Goal: Information Seeking & Learning: Learn about a topic

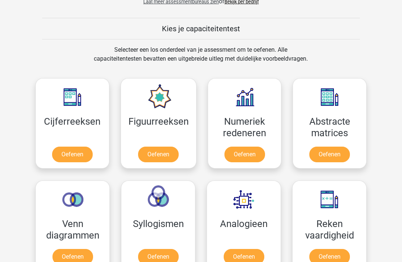
scroll to position [272, 0]
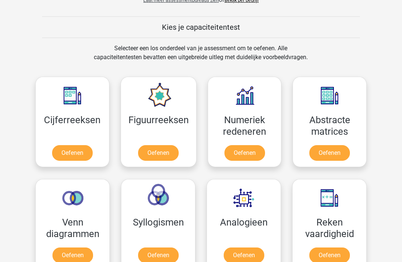
click at [68, 157] on link "Oefenen" at bounding box center [72, 154] width 41 height 16
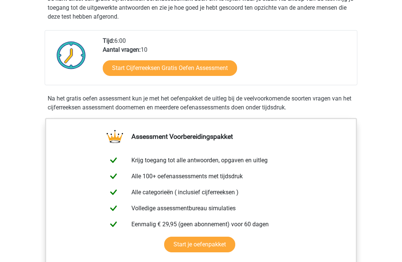
scroll to position [165, 0]
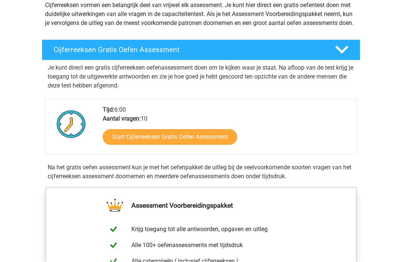
click at [127, 145] on link "Start Cijferreeksen Gratis Oefen Assessment" at bounding box center [170, 138] width 134 height 16
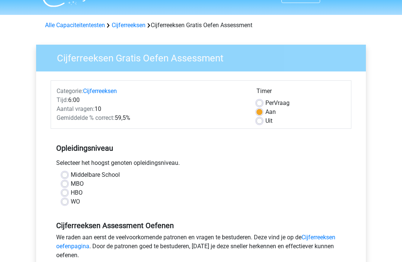
scroll to position [31, 0]
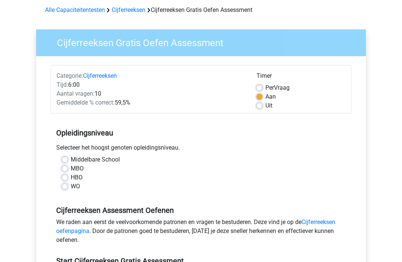
click at [71, 189] on label "WO" at bounding box center [75, 186] width 9 height 9
click at [62, 189] on input "WO" at bounding box center [65, 185] width 6 height 7
radio input "true"
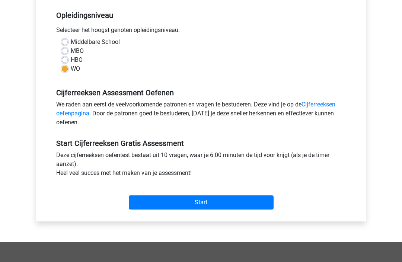
scroll to position [150, 0]
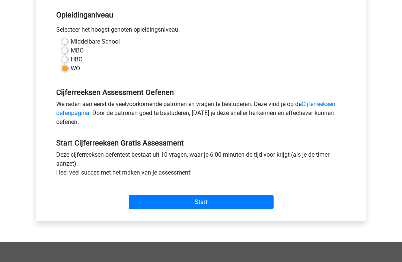
click at [160, 202] on input "Start" at bounding box center [201, 202] width 145 height 14
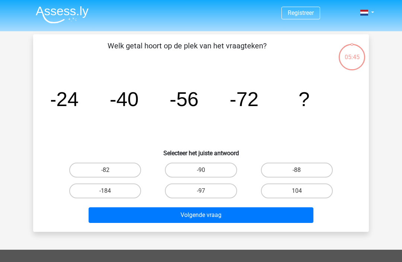
click at [305, 171] on label "-88" at bounding box center [297, 170] width 72 height 15
click at [302, 171] on input "-88" at bounding box center [299, 172] width 5 height 5
radio input "true"
click at [257, 219] on button "Volgende vraag" at bounding box center [201, 215] width 225 height 16
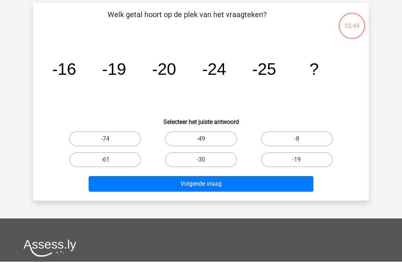
scroll to position [34, 0]
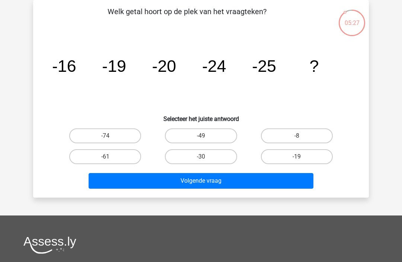
click at [208, 160] on label "-30" at bounding box center [201, 156] width 72 height 15
click at [206, 160] on input "-30" at bounding box center [203, 159] width 5 height 5
radio input "true"
click at [232, 184] on button "Volgende vraag" at bounding box center [201, 181] width 225 height 16
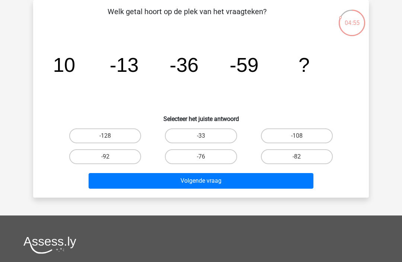
click at [297, 158] on input "-82" at bounding box center [299, 159] width 5 height 5
radio input "true"
click at [227, 185] on button "Volgende vraag" at bounding box center [201, 181] width 225 height 16
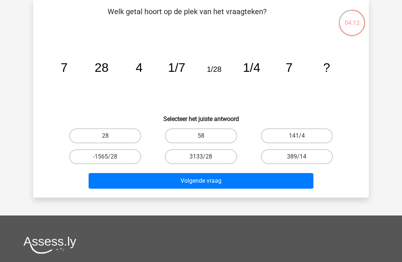
click at [110, 143] on label "28" at bounding box center [105, 135] width 72 height 15
click at [110, 141] on input "28" at bounding box center [107, 138] width 5 height 5
radio input "true"
click at [205, 178] on button "Volgende vraag" at bounding box center [201, 181] width 225 height 16
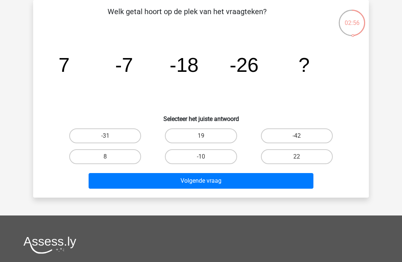
click at [312, 134] on label "-42" at bounding box center [297, 135] width 72 height 15
click at [302, 136] on input "-42" at bounding box center [299, 138] width 5 height 5
radio input "true"
click at [228, 183] on button "Volgende vraag" at bounding box center [201, 181] width 225 height 16
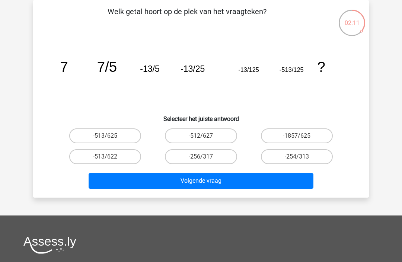
click at [113, 142] on label "-513/625" at bounding box center [105, 135] width 72 height 15
click at [110, 141] on input "-513/625" at bounding box center [107, 138] width 5 height 5
radio input "true"
click at [224, 183] on button "Volgende vraag" at bounding box center [201, 181] width 225 height 16
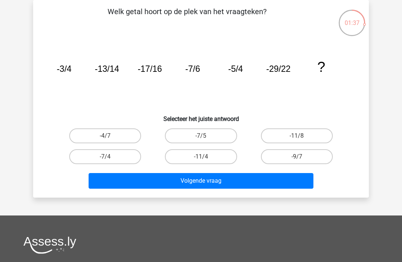
click at [299, 137] on input "-11/8" at bounding box center [299, 138] width 5 height 5
radio input "true"
click at [248, 182] on button "Volgende vraag" at bounding box center [201, 181] width 225 height 16
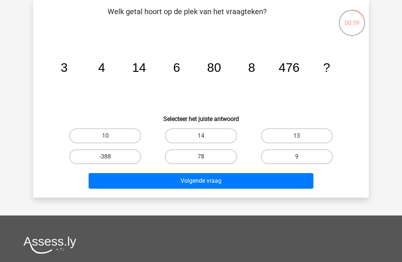
click at [114, 138] on label "10" at bounding box center [105, 135] width 72 height 15
click at [110, 138] on input "10" at bounding box center [107, 138] width 5 height 5
radio input "true"
click at [228, 177] on button "Volgende vraag" at bounding box center [201, 181] width 225 height 16
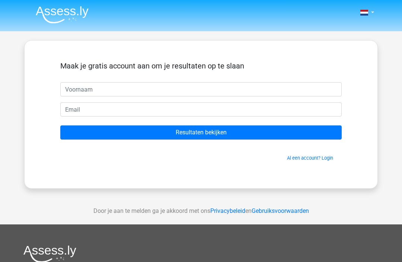
scroll to position [34, 0]
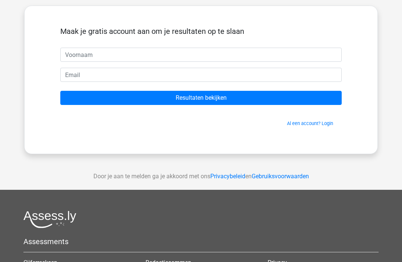
click at [240, 102] on input "Resultaten bekijken" at bounding box center [200, 98] width 281 height 14
click at [237, 100] on input "Resultaten bekijken" at bounding box center [200, 98] width 281 height 14
click at [335, 36] on h5 "Maak je gratis account aan om je resultaten op te slaan" at bounding box center [200, 31] width 281 height 9
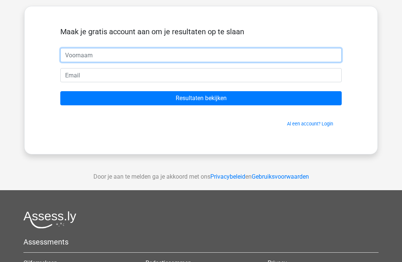
click at [86, 55] on input "text" at bounding box center [200, 55] width 281 height 14
type input "Corine"
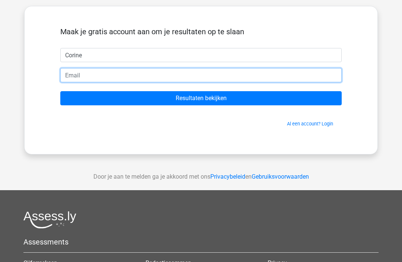
click at [76, 76] on input "email" at bounding box center [200, 75] width 281 height 14
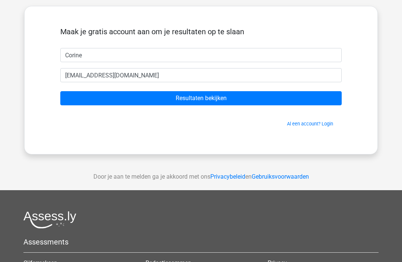
scroll to position [34, 0]
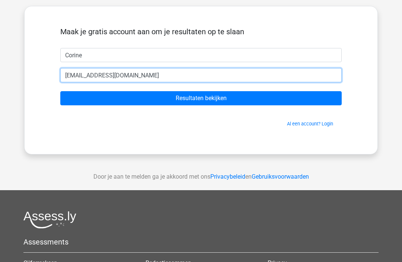
type input "[EMAIL_ADDRESS][DOMAIN_NAME]"
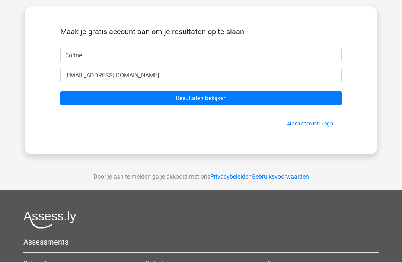
click at [248, 93] on input "Resultaten bekijken" at bounding box center [200, 98] width 281 height 14
click at [119, 99] on input "Resultaten bekijken" at bounding box center [200, 98] width 281 height 14
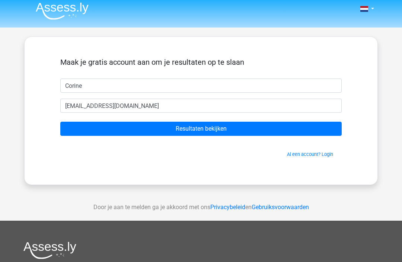
scroll to position [0, 0]
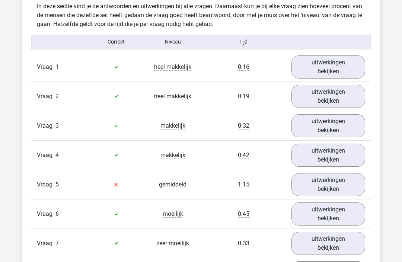
scroll to position [586, 0]
click at [342, 68] on link "uitwerkingen bekijken" at bounding box center [328, 66] width 74 height 23
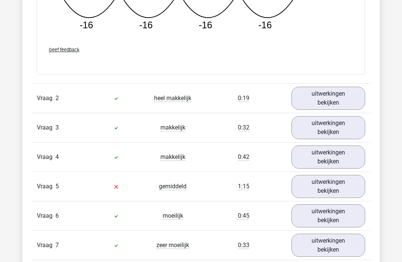
scroll to position [903, 0]
click at [338, 127] on link "uitwerkingen bekijken" at bounding box center [328, 127] width 74 height 23
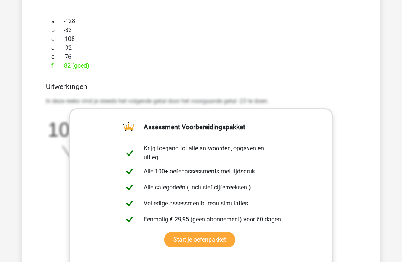
scroll to position [1139, 0]
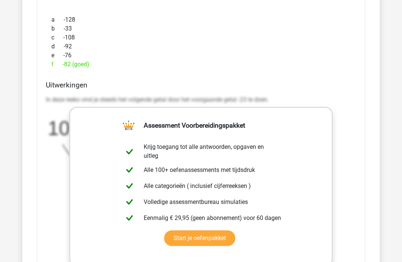
click at [360, 129] on div "Welk getal hoort op de plek van het vraagteken? image/svg+xml 10 -13 -36 -59 ? …" at bounding box center [201, 132] width 328 height 435
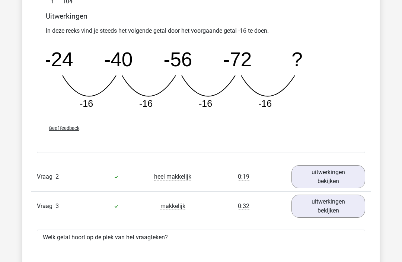
scroll to position [825, 0]
click at [333, 175] on link "uitwerkingen bekijken" at bounding box center [328, 176] width 74 height 23
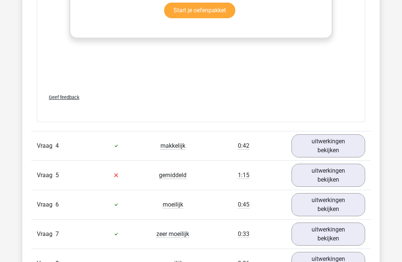
scroll to position [1704, 0]
click at [343, 146] on link "uitwerkingen bekijken" at bounding box center [328, 146] width 74 height 23
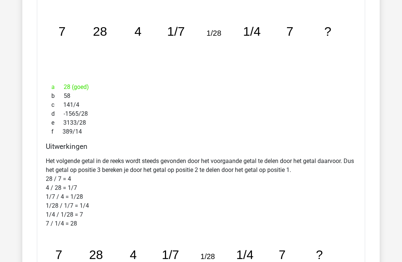
scroll to position [1891, 0]
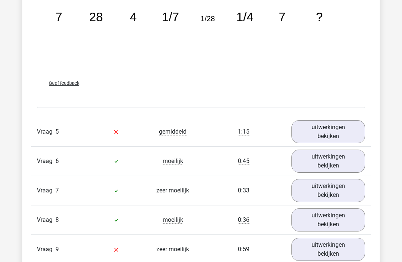
click at [329, 133] on link "uitwerkingen bekijken" at bounding box center [328, 131] width 74 height 23
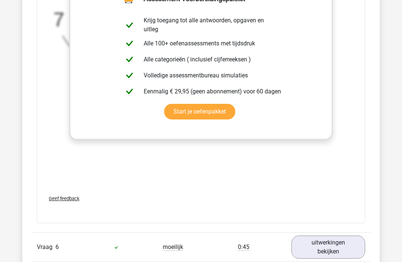
scroll to position [2496, 0]
click at [310, 249] on link "uitwerkingen bekijken" at bounding box center [328, 247] width 74 height 23
click at [318, 250] on link "uitwerkingen bekijken" at bounding box center [328, 247] width 74 height 23
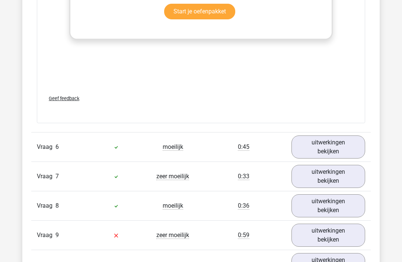
scroll to position [2596, 0]
click at [327, 143] on link "uitwerkingen bekijken" at bounding box center [328, 146] width 74 height 23
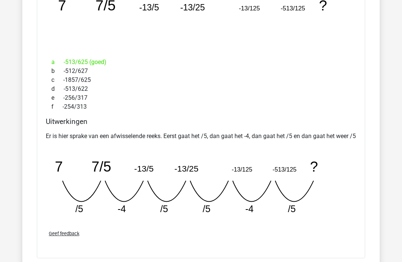
scroll to position [2809, 0]
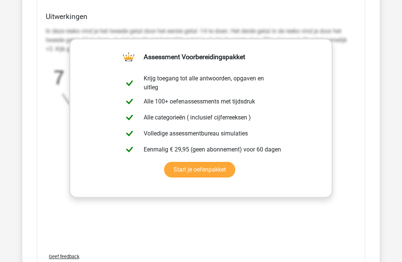
click at [355, 86] on div "In deze reeks vind je het tweede getal door het eerste getal -14 te doen. Het d…" at bounding box center [201, 99] width 310 height 150
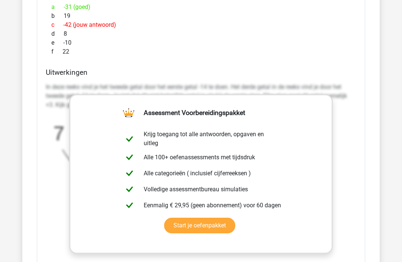
scroll to position [2383, 0]
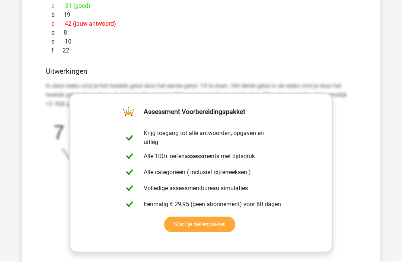
click at [322, 50] on div "f 22" at bounding box center [201, 51] width 310 height 9
click at [235, 217] on link "Start je oefenpakket" at bounding box center [199, 225] width 71 height 16
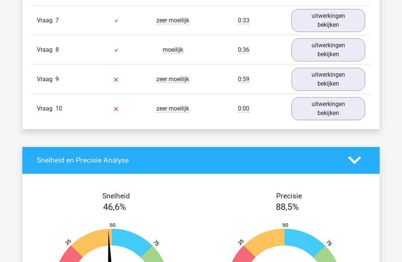
scroll to position [3024, 0]
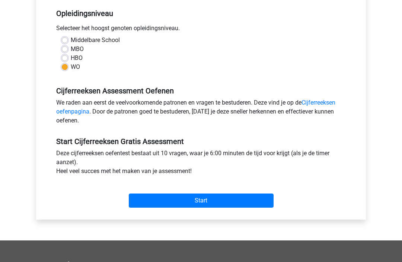
scroll to position [134, 0]
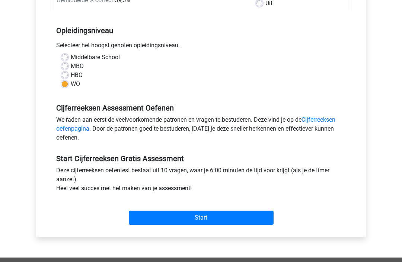
click at [155, 220] on input "Start" at bounding box center [201, 218] width 145 height 14
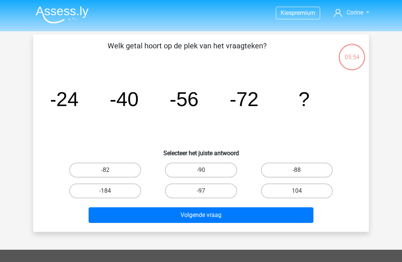
click at [305, 172] on label "-88" at bounding box center [297, 170] width 72 height 15
click at [302, 172] on input "-88" at bounding box center [299, 172] width 5 height 5
radio input "true"
click at [277, 219] on button "Volgende vraag" at bounding box center [201, 215] width 225 height 16
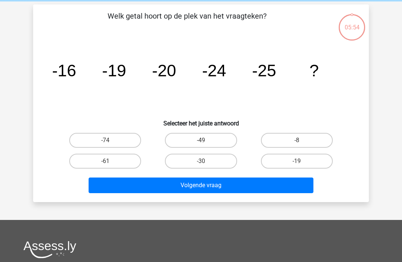
scroll to position [34, 0]
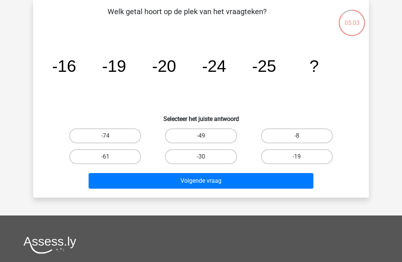
click at [212, 157] on label "-30" at bounding box center [201, 156] width 72 height 15
click at [206, 157] on input "-30" at bounding box center [203, 159] width 5 height 5
radio input "true"
click at [243, 180] on button "Volgende vraag" at bounding box center [201, 181] width 225 height 16
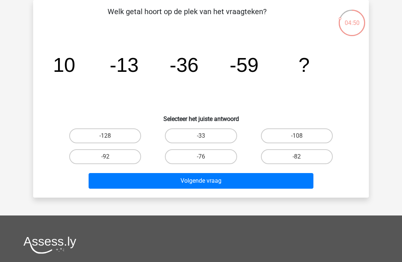
click at [306, 156] on label "-82" at bounding box center [297, 156] width 72 height 15
click at [302, 157] on input "-82" at bounding box center [299, 159] width 5 height 5
radio input "true"
click at [260, 182] on button "Volgende vraag" at bounding box center [201, 181] width 225 height 16
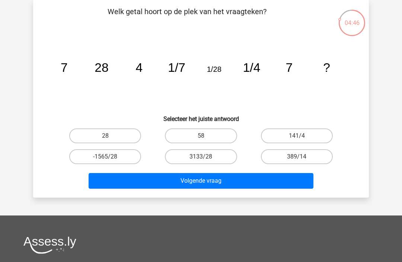
click at [125, 135] on label "28" at bounding box center [105, 135] width 72 height 15
click at [110, 136] on input "28" at bounding box center [107, 138] width 5 height 5
radio input "true"
click at [234, 179] on button "Volgende vraag" at bounding box center [201, 181] width 225 height 16
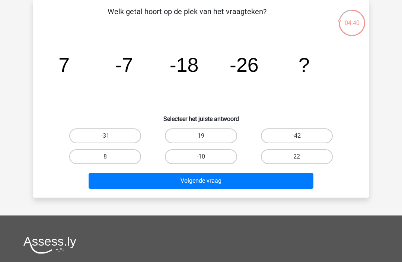
click at [114, 133] on label "-31" at bounding box center [105, 135] width 72 height 15
click at [110, 136] on input "-31" at bounding box center [107, 138] width 5 height 5
radio input "true"
click at [212, 179] on button "Volgende vraag" at bounding box center [201, 181] width 225 height 16
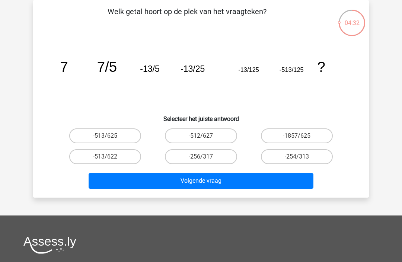
click at [123, 135] on label "-513/625" at bounding box center [105, 135] width 72 height 15
click at [110, 136] on input "-513/625" at bounding box center [107, 138] width 5 height 5
radio input "true"
click at [210, 176] on button "Volgende vraag" at bounding box center [201, 181] width 225 height 16
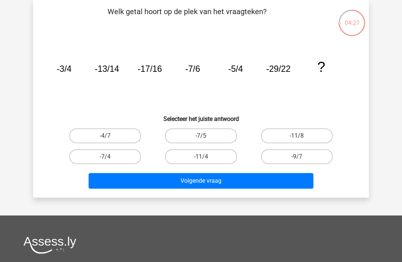
click at [213, 161] on label "-11/4" at bounding box center [201, 156] width 72 height 15
click at [206, 161] on input "-11/4" at bounding box center [203, 159] width 5 height 5
radio input "true"
click at [204, 178] on button "Volgende vraag" at bounding box center [201, 181] width 225 height 16
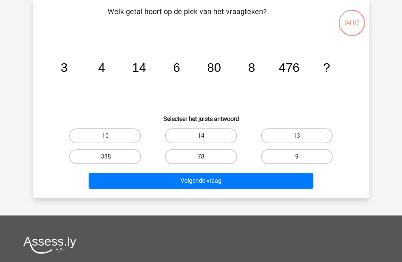
click at [90, 138] on label "10" at bounding box center [105, 135] width 72 height 15
click at [105, 138] on input "10" at bounding box center [107, 138] width 5 height 5
radio input "true"
click at [102, 186] on button "Volgende vraag" at bounding box center [201, 181] width 225 height 16
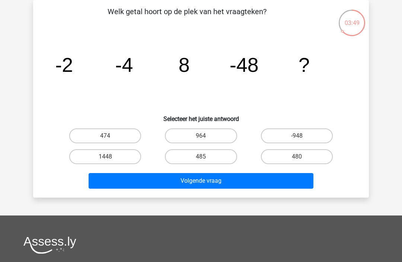
click at [310, 140] on label "-948" at bounding box center [297, 135] width 72 height 15
click at [302, 140] on input "-948" at bounding box center [299, 138] width 5 height 5
radio input "true"
click at [263, 179] on button "Volgende vraag" at bounding box center [201, 181] width 225 height 16
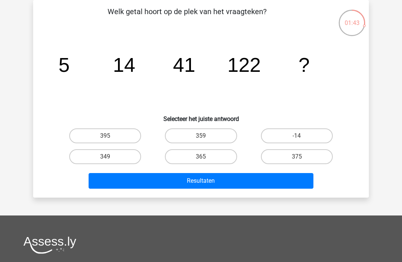
click at [195, 162] on label "365" at bounding box center [201, 156] width 72 height 15
click at [201, 162] on input "365" at bounding box center [203, 159] width 5 height 5
radio input "true"
click at [199, 184] on button "Resultaten" at bounding box center [201, 181] width 225 height 16
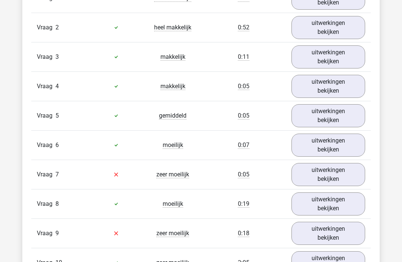
scroll to position [655, 0]
click at [339, 175] on link "uitwerkingen bekijken" at bounding box center [328, 174] width 74 height 23
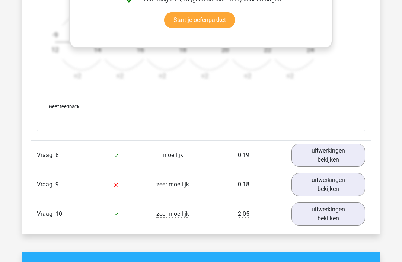
scroll to position [1157, 0]
click at [337, 187] on link "uitwerkingen bekijken" at bounding box center [328, 184] width 74 height 23
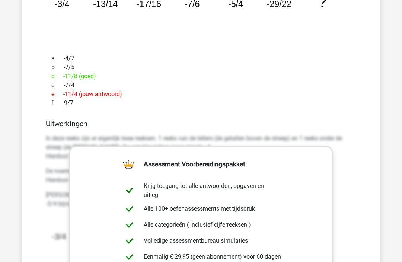
scroll to position [893, 0]
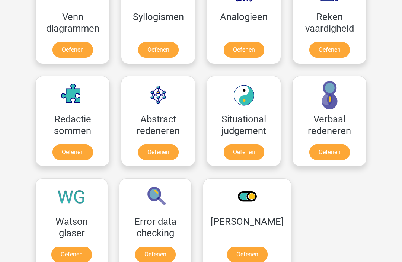
scroll to position [495, 0]
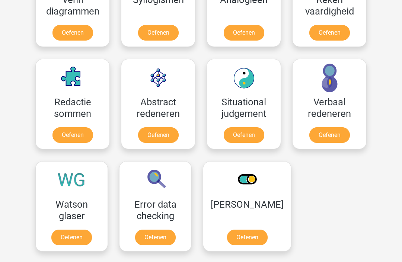
click at [245, 239] on link "Oefenen" at bounding box center [247, 238] width 41 height 16
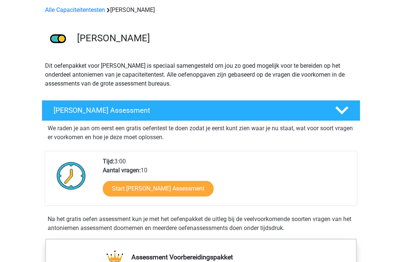
scroll to position [31, 0]
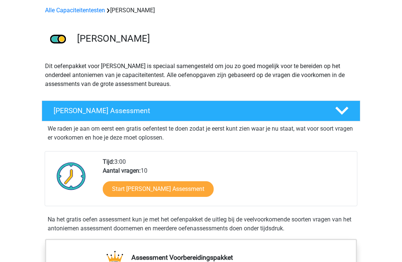
click at [136, 186] on link "Start [PERSON_NAME] Assessment" at bounding box center [158, 189] width 111 height 16
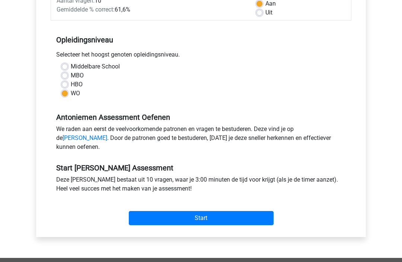
scroll to position [135, 0]
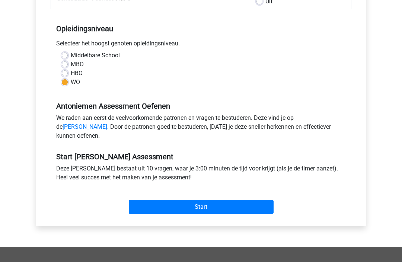
click at [257, 214] on input "Start" at bounding box center [201, 207] width 145 height 14
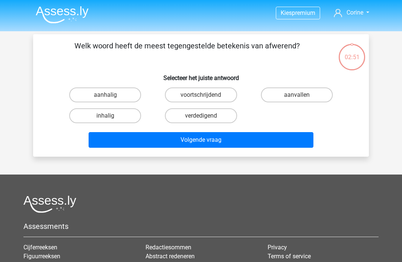
click at [121, 99] on label "aanhalig" at bounding box center [105, 94] width 72 height 15
click at [110, 99] on input "aanhalig" at bounding box center [107, 97] width 5 height 5
radio input "true"
click at [238, 142] on button "Volgende vraag" at bounding box center [201, 140] width 225 height 16
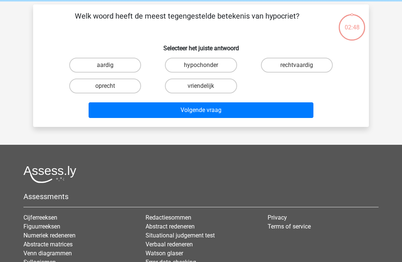
scroll to position [34, 0]
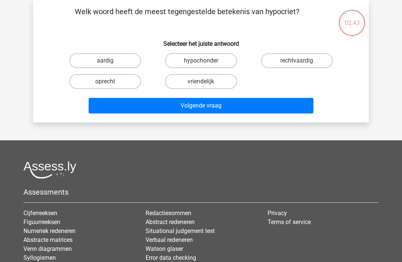
click at [122, 83] on label "oprecht" at bounding box center [105, 81] width 72 height 15
click at [110, 83] on input "oprecht" at bounding box center [107, 84] width 5 height 5
radio input "true"
click at [214, 109] on button "Volgende vraag" at bounding box center [201, 106] width 225 height 16
click at [125, 89] on label "beëindigen" at bounding box center [105, 81] width 72 height 15
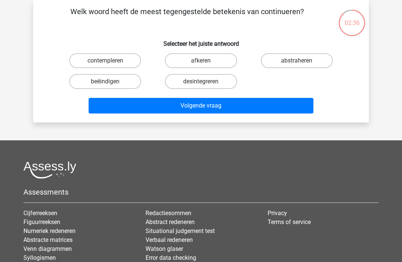
click at [110, 86] on input "beëindigen" at bounding box center [107, 84] width 5 height 5
radio input "true"
click at [205, 106] on button "Volgende vraag" at bounding box center [201, 106] width 225 height 16
click at [309, 62] on label "mager" at bounding box center [297, 60] width 72 height 15
click at [302, 62] on input "mager" at bounding box center [299, 63] width 5 height 5
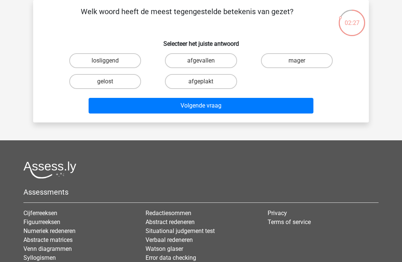
radio input "true"
click at [233, 104] on button "Volgende vraag" at bounding box center [201, 106] width 225 height 16
click at [299, 59] on label "afwerend" at bounding box center [297, 60] width 72 height 15
click at [299, 61] on input "afwerend" at bounding box center [299, 63] width 5 height 5
radio input "true"
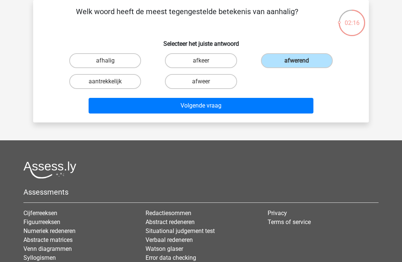
click at [264, 109] on button "Volgende vraag" at bounding box center [201, 106] width 225 height 16
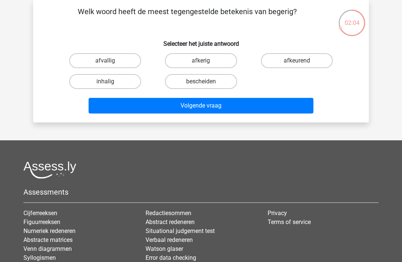
click at [219, 61] on label "afkerig" at bounding box center [201, 60] width 72 height 15
click at [206, 61] on input "afkerig" at bounding box center [203, 63] width 5 height 5
radio input "true"
click at [237, 106] on button "Volgende vraag" at bounding box center [201, 106] width 225 height 16
click at [313, 60] on label "afschaffen" at bounding box center [297, 60] width 72 height 15
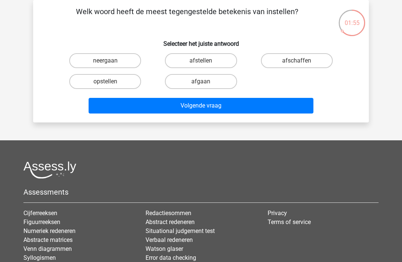
click at [302, 61] on input "afschaffen" at bounding box center [299, 63] width 5 height 5
radio input "true"
click at [259, 108] on button "Volgende vraag" at bounding box center [201, 106] width 225 height 16
click at [125, 63] on label "aanzienlijk" at bounding box center [105, 60] width 72 height 15
click at [110, 63] on input "aanzienlijk" at bounding box center [107, 63] width 5 height 5
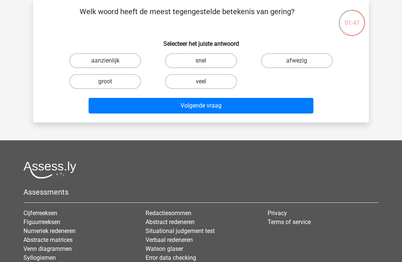
radio input "true"
click at [223, 109] on button "Volgende vraag" at bounding box center [201, 106] width 225 height 16
click at [223, 63] on label "lomp" at bounding box center [201, 60] width 72 height 15
click at [206, 63] on input "lomp" at bounding box center [203, 63] width 5 height 5
radio input "true"
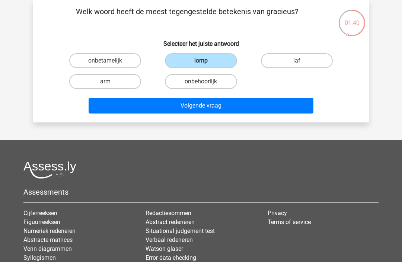
click at [228, 106] on button "Volgende vraag" at bounding box center [201, 106] width 225 height 16
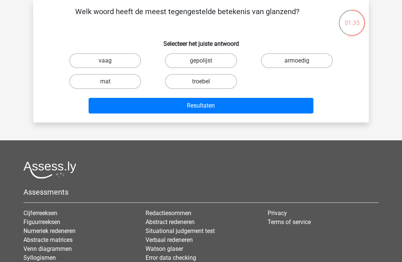
click at [121, 80] on label "mat" at bounding box center [105, 81] width 72 height 15
click at [110, 82] on input "mat" at bounding box center [107, 84] width 5 height 5
radio input "true"
click at [215, 108] on button "Resultaten" at bounding box center [201, 106] width 225 height 16
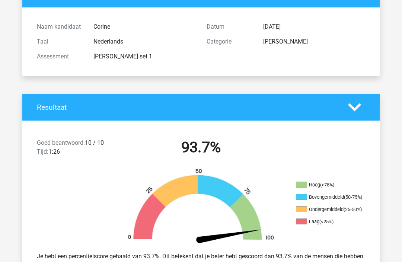
scroll to position [70, 0]
